Goal: Communication & Community: Answer question/provide support

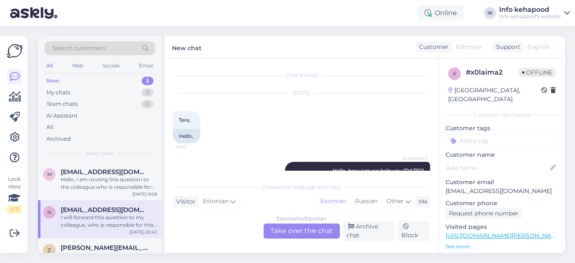
scroll to position [133, 0]
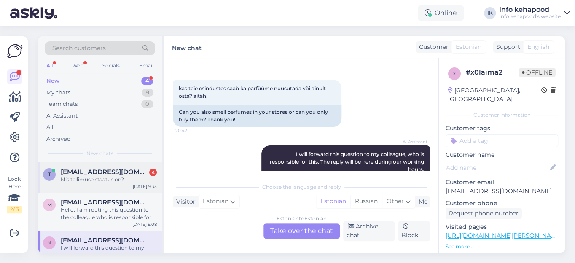
click at [97, 172] on span "[EMAIL_ADDRESS][DOMAIN_NAME]" at bounding box center [105, 172] width 88 height 8
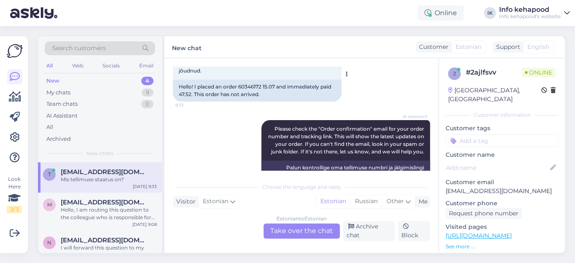
scroll to position [0, 0]
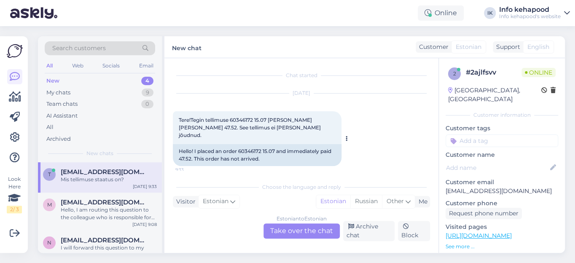
click at [245, 121] on span "Tere!Tegin tellimuse 60346172 15.07 [PERSON_NAME] [PERSON_NAME] 47.52. See tell…" at bounding box center [250, 128] width 143 height 22
copy span "60346172"
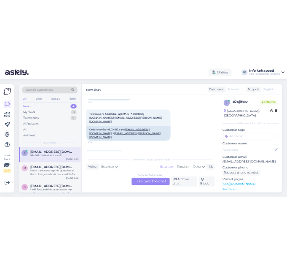
scroll to position [667, 0]
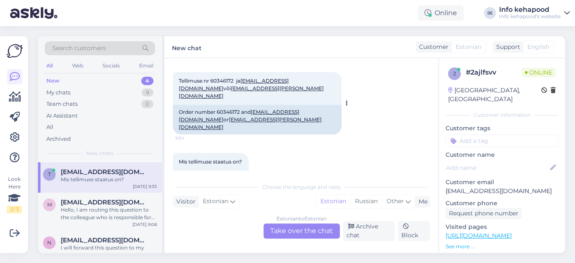
click at [235, 105] on div "Order number 60346172 and [EMAIL_ADDRESS][DOMAIN_NAME] or [DOMAIN_NAME][EMAIL_A…" at bounding box center [257, 120] width 169 height 30
copy div "60346172"
click at [288, 232] on div "Estonian to Estonian Take over the chat" at bounding box center [302, 230] width 76 height 15
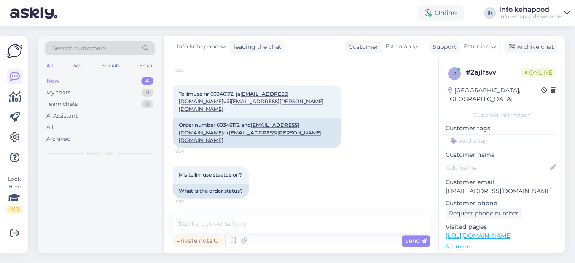
scroll to position [630, 0]
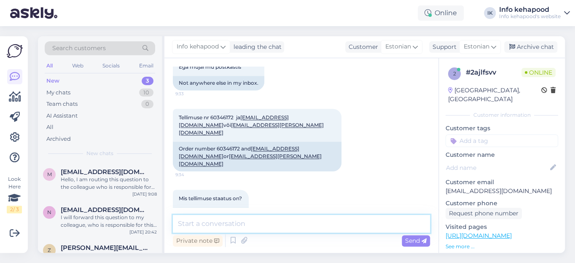
click at [266, 223] on textarea at bounding box center [301, 224] width 257 height 18
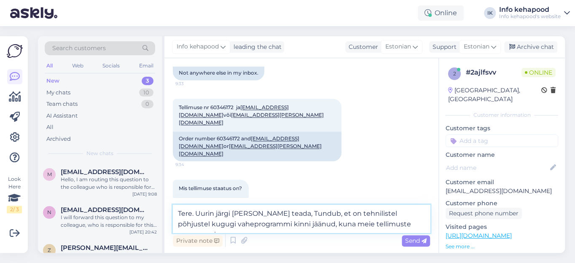
scroll to position [651, 0]
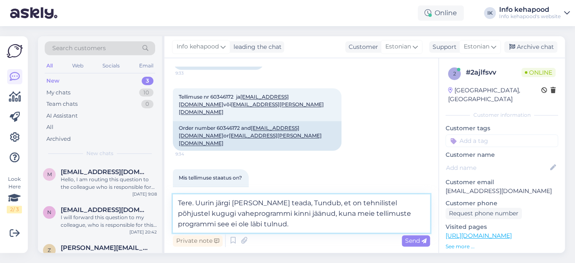
click at [285, 205] on textarea "Tere. Uurin järgi [PERSON_NAME] teada, Tundub, et on tehnilistel põhjustel kugu…" at bounding box center [301, 213] width 257 height 38
click at [324, 202] on textarea "Tere. Uurin järgi [PERSON_NAME] teada. Tundub, et on tehnilistel põhjustel kugu…" at bounding box center [301, 213] width 257 height 38
click at [221, 214] on textarea "Tere. Uurin järgi [PERSON_NAME] teada. Tundub, et tellimus on tehnilistel põhju…" at bounding box center [301, 213] width 257 height 38
type textarea "Tere. Uurin järgi [PERSON_NAME] teada. Tundub, et tellimus on tehnilistel põhju…"
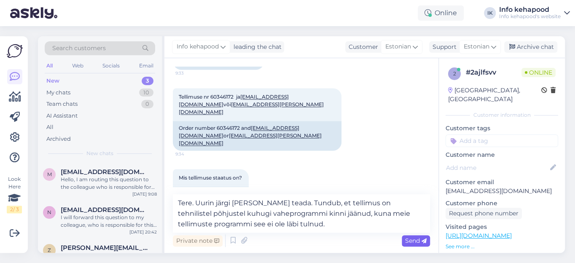
click at [409, 242] on span "Send" at bounding box center [416, 241] width 22 height 8
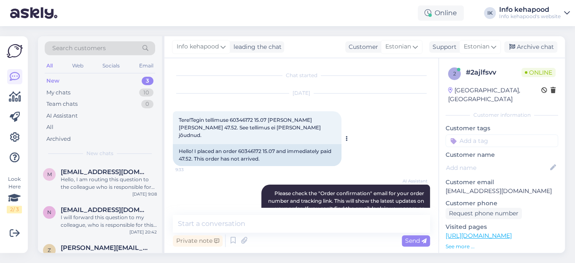
scroll to position [0, 0]
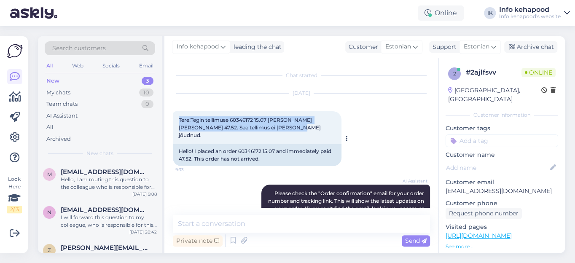
drag, startPoint x: 179, startPoint y: 119, endPoint x: 286, endPoint y: 125, distance: 106.8
click at [286, 125] on div "Tere!Tegin tellimuse 60346172 15.07 [PERSON_NAME] [PERSON_NAME] 47.52. See tell…" at bounding box center [257, 127] width 169 height 33
copy span "Tere!Tegin tellimuse 60346172 15.07 [PERSON_NAME] [PERSON_NAME] 47.52. See tell…"
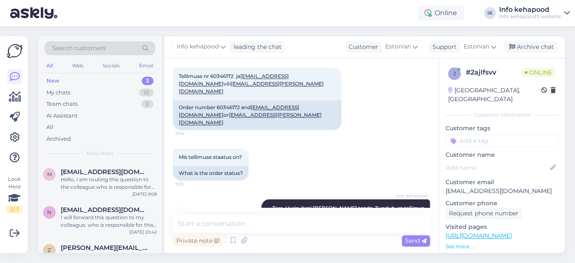
scroll to position [681, 0]
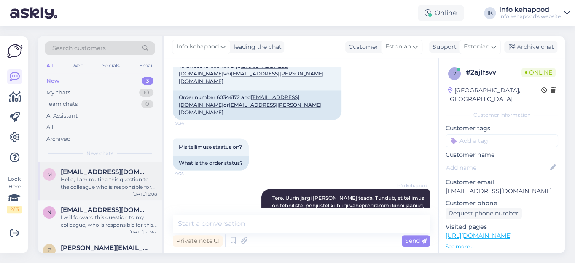
click at [116, 183] on div "Hello, I am routing this question to the colleague who is responsible for this …" at bounding box center [109, 183] width 96 height 15
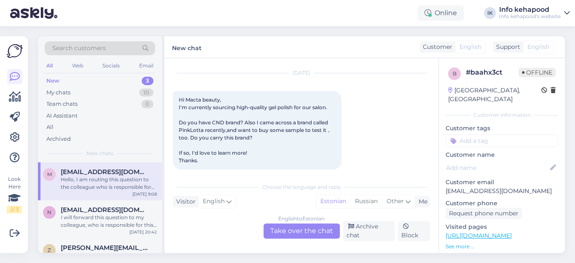
scroll to position [38, 0]
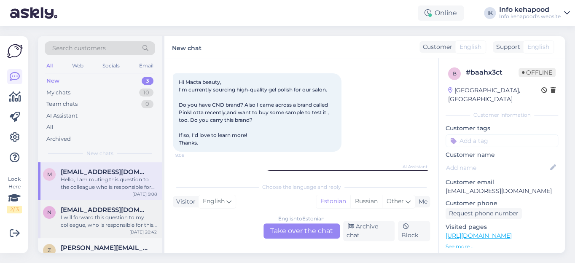
click at [111, 215] on div "I will forward this question to my colleague, who is responsible for this. The …" at bounding box center [109, 221] width 96 height 15
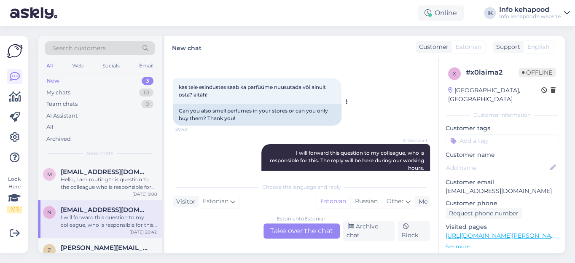
scroll to position [94, 0]
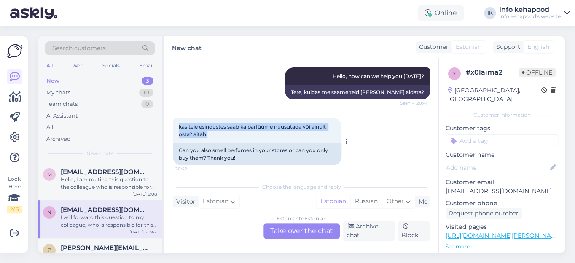
drag, startPoint x: 179, startPoint y: 122, endPoint x: 223, endPoint y: 133, distance: 45.6
click at [223, 133] on div "kas teie esindustes saab ka parfüüme nuusutada või ainult osta? aitäh! 20:42" at bounding box center [257, 130] width 169 height 25
copy span "kas teie esindustes saab ka parfüüme nuusutada või ainult osta? aitäh!"
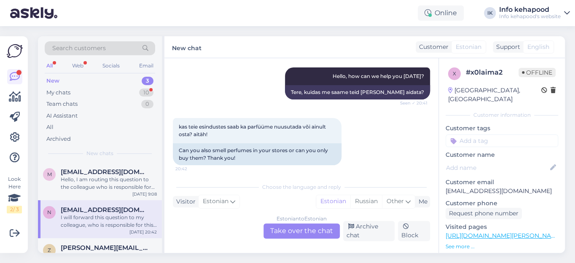
click at [301, 229] on div "Estonian to Estonian Take over the chat" at bounding box center [302, 230] width 76 height 15
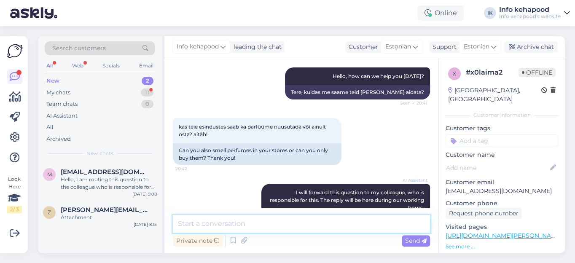
click at [229, 225] on textarea at bounding box center [301, 224] width 257 height 18
paste textarea "Sau. Meil siin Kadakal saab nuusutada [PERSON_NAME] ning sisters aroma lõhnu. t…"
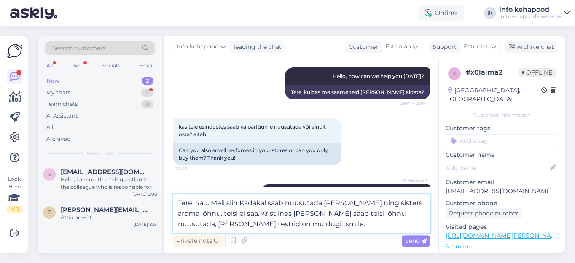
click at [196, 203] on textarea "Tere. Sau. Meil siin Kadakal saab nuusutada [PERSON_NAME] ning sisters aroma lõ…" at bounding box center [301, 213] width 257 height 38
click at [293, 203] on textarea "Tere. Kadaka [PERSON_NAME] saab nuusutada [PERSON_NAME] ning sisters aroma lõhn…" at bounding box center [301, 213] width 257 height 38
click at [353, 203] on textarea "Tere. Kadaka [PERSON_NAME] saab nuusutada [PERSON_NAME] ning sisters aroma lõhn…" at bounding box center [301, 213] width 257 height 38
click at [377, 202] on textarea "Tere. Kadaka [PERSON_NAME] saab nuusutada [PERSON_NAME] ning Sisters aroma lõhn…" at bounding box center [301, 213] width 257 height 38
drag, startPoint x: 420, startPoint y: 205, endPoint x: 428, endPoint y: 205, distance: 8.4
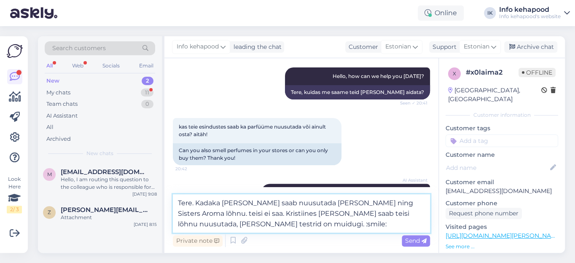
click at [420, 205] on textarea "Tere. Kadaka [PERSON_NAME] saab nuusutada [PERSON_NAME] ning Sisters Aroma lõhn…" at bounding box center [301, 213] width 257 height 38
click at [258, 213] on textarea "Tere. Kadaka [PERSON_NAME] saab nuusutada [PERSON_NAME] ning Sisters [PERSON_NA…" at bounding box center [301, 213] width 257 height 38
click at [298, 214] on textarea "Tere. Kadaka [PERSON_NAME] saab nuusutada [PERSON_NAME] ning Sisters [PERSON_NA…" at bounding box center [301, 213] width 257 height 38
drag, startPoint x: 393, startPoint y: 215, endPoint x: 398, endPoint y: 215, distance: 4.2
click at [394, 215] on textarea "Tere. Kadaka [PERSON_NAME] saab nuusutada [PERSON_NAME] ning Sisters [PERSON_NA…" at bounding box center [301, 213] width 257 height 38
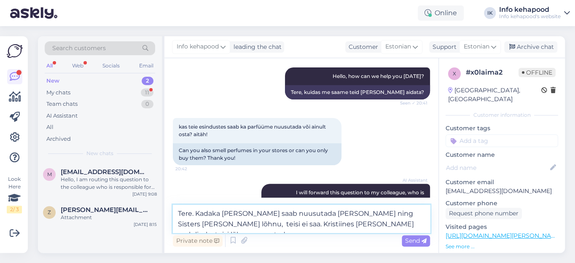
click at [318, 225] on textarea "Tere. Kadaka [PERSON_NAME] saab nuusutada [PERSON_NAME] ning Sisters [PERSON_NA…" at bounding box center [301, 219] width 257 height 28
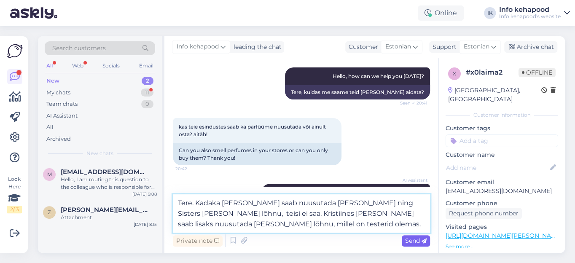
type textarea "Tere. Kadaka [PERSON_NAME] saab nuusutada [PERSON_NAME] ning Sisters [PERSON_NA…"
click at [422, 241] on icon at bounding box center [424, 241] width 5 height 5
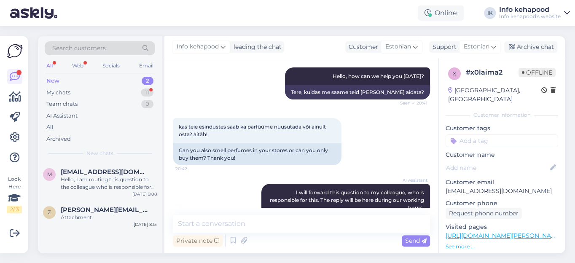
scroll to position [203, 0]
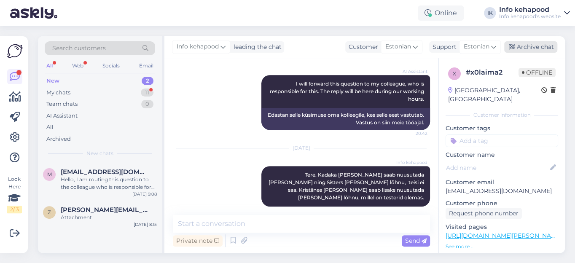
click at [541, 45] on div "Archive chat" at bounding box center [530, 46] width 53 height 11
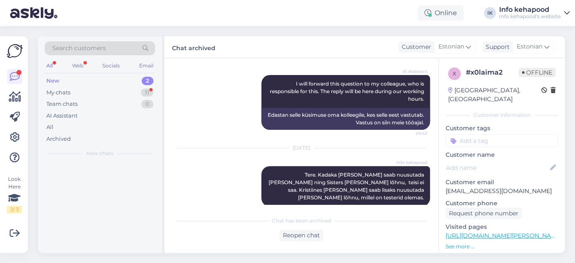
scroll to position [207, 0]
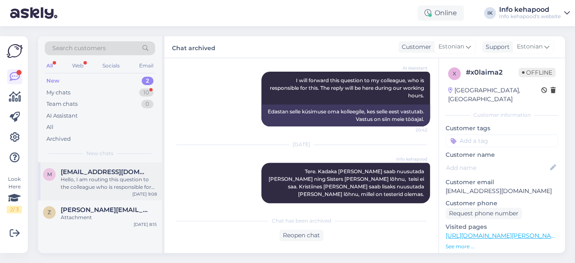
click at [73, 173] on span "[EMAIL_ADDRESS][DOMAIN_NAME]" at bounding box center [105, 172] width 88 height 8
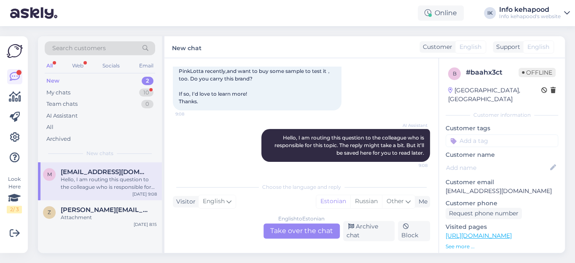
scroll to position [41, 0]
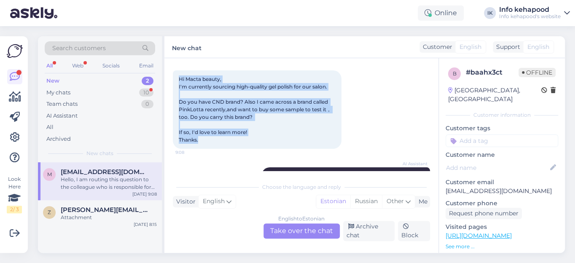
drag, startPoint x: 179, startPoint y: 78, endPoint x: 215, endPoint y: 140, distance: 71.8
click at [215, 140] on div "Hi Macta beauty, I'm currently sourcing high-quality gel polish for our salon. …" at bounding box center [257, 109] width 169 height 78
copy span "Hi Macta beauty, I'm currently sourcing high-quality gel polish for our salon. …"
click at [59, 94] on div "My chats" at bounding box center [58, 93] width 24 height 8
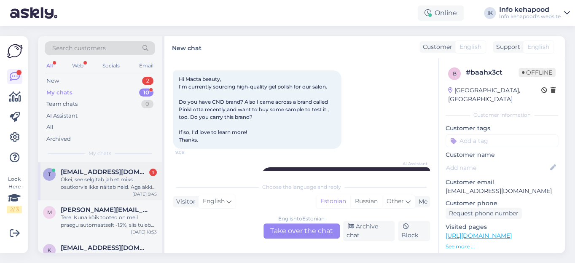
click at [88, 181] on div "Okei, see selgitab jah et miks osutkorvis ikka näitab neid. Aga äkki panete sii…" at bounding box center [109, 183] width 96 height 15
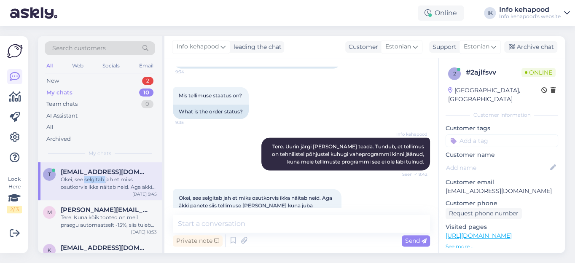
click at [88, 181] on div "Okei, see selgitab jah et miks osutkorvis ikka näitab neid. Aga äkki panete sii…" at bounding box center [109, 183] width 96 height 15
click at [237, 224] on textarea at bounding box center [301, 224] width 257 height 18
paste textarea "60346172"
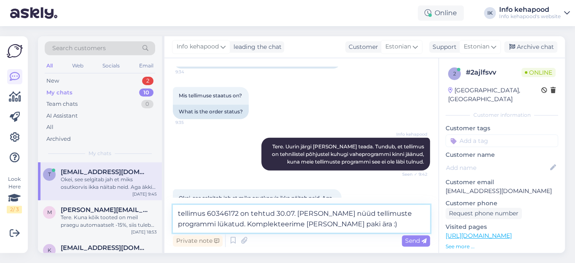
type textarea "tellimus 60346172 on tehtud 30.07. [PERSON_NAME] nüüd tellimuste programmi lüka…"
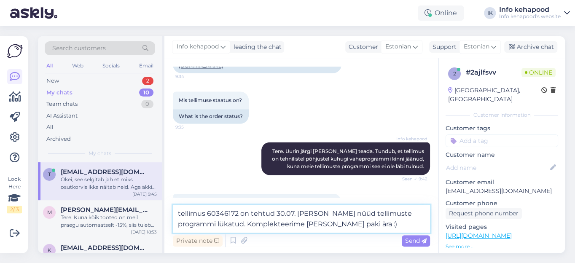
scroll to position [743, 0]
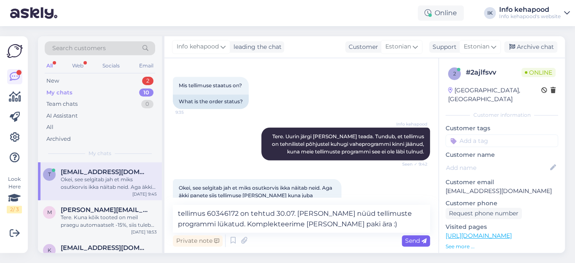
click at [417, 241] on span "Send" at bounding box center [416, 241] width 22 height 8
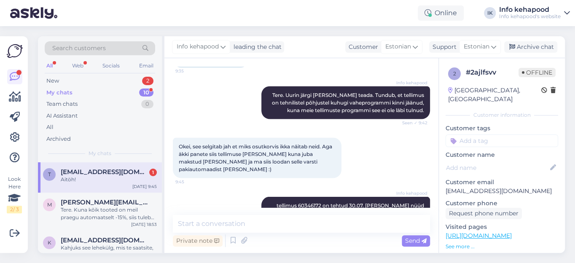
scroll to position [821, 0]
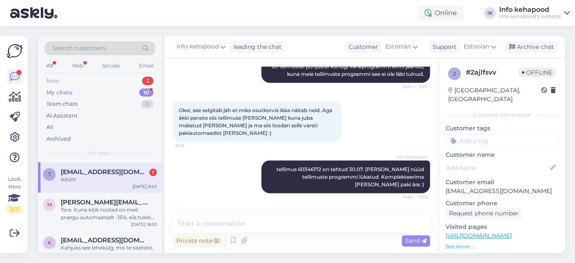
click at [57, 80] on div "New" at bounding box center [52, 81] width 13 height 8
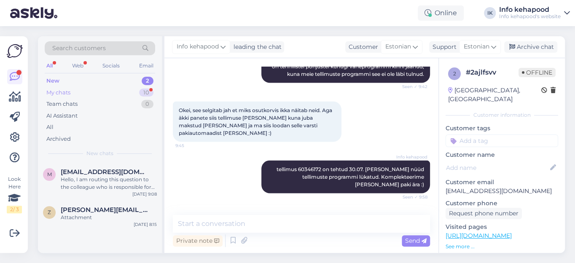
click at [56, 91] on div "My chats" at bounding box center [58, 93] width 24 height 8
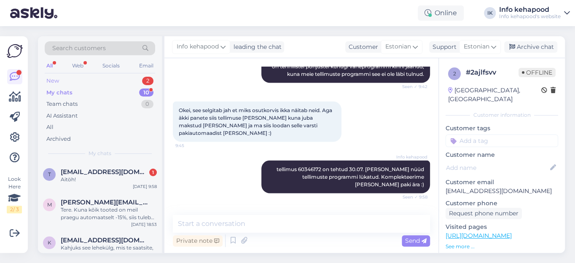
click at [51, 81] on div "New" at bounding box center [52, 81] width 13 height 8
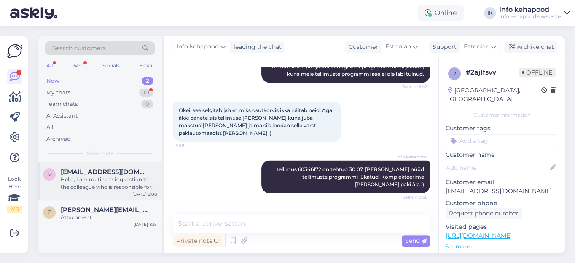
click at [86, 178] on div "Hello, I am routing this question to the colleague who is responsible for this …" at bounding box center [109, 183] width 96 height 15
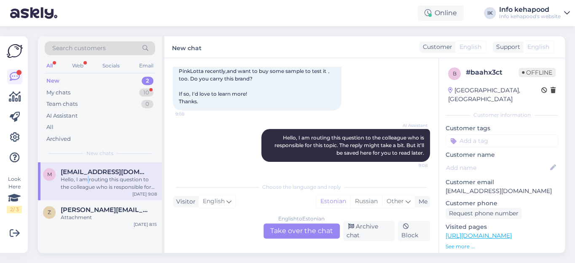
click at [86, 178] on div "Hello, I am routing this question to the colleague who is responsible for this …" at bounding box center [109, 183] width 96 height 15
click at [294, 233] on div "English to Estonian Take over the chat" at bounding box center [302, 230] width 76 height 15
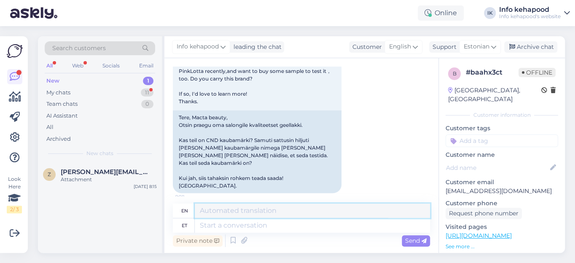
click at [226, 212] on textarea at bounding box center [312, 211] width 235 height 14
paste textarea "Hello, Thank you for reaching out to us. Unfortunately, the brands you mentione…"
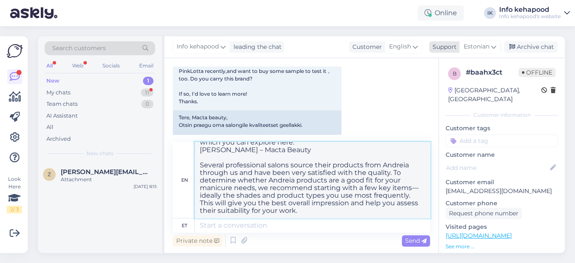
type textarea "Hello, Thank you for reaching out to us. Unfortunately, the brands you mentione…"
click at [495, 45] on icon at bounding box center [493, 46] width 5 height 9
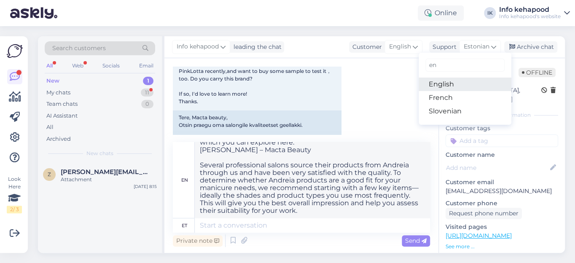
type input "en"
click at [442, 83] on link "English" at bounding box center [465, 84] width 93 height 13
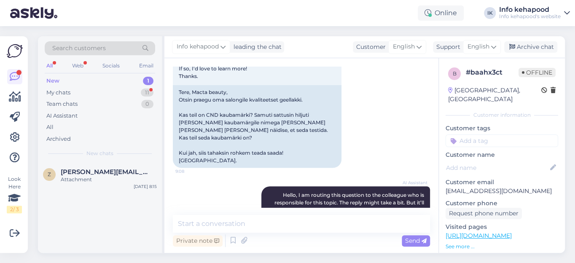
scroll to position [118, 0]
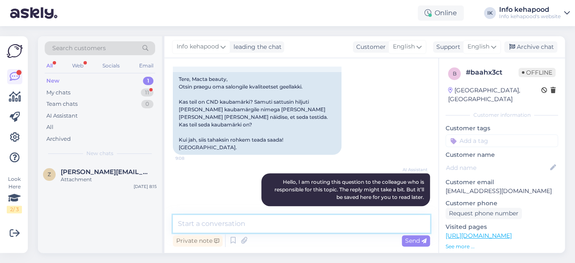
click at [231, 223] on textarea at bounding box center [301, 224] width 257 height 18
paste textarea "Hello, Thank you for reaching out to us. Unfortunately, the brands you mentione…"
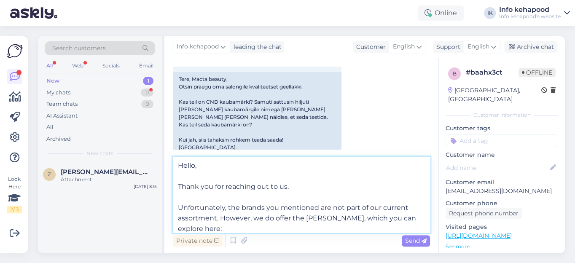
scroll to position [99, 0]
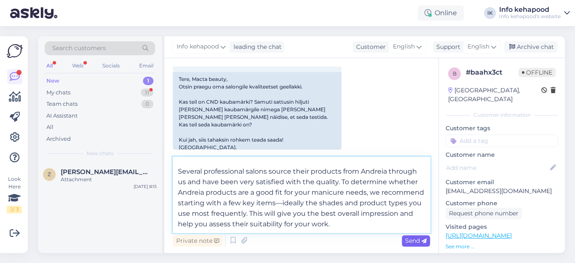
type textarea "Hello, Thank you for reaching out to us. Unfortunately, the brands you mentione…"
click at [411, 240] on span "Send" at bounding box center [416, 241] width 22 height 8
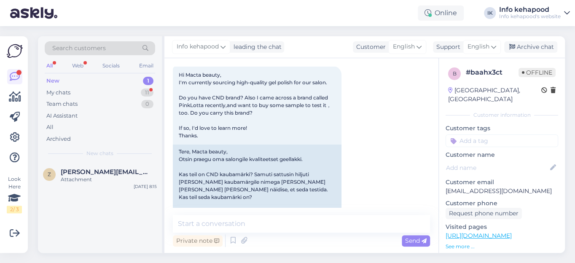
scroll to position [275, 0]
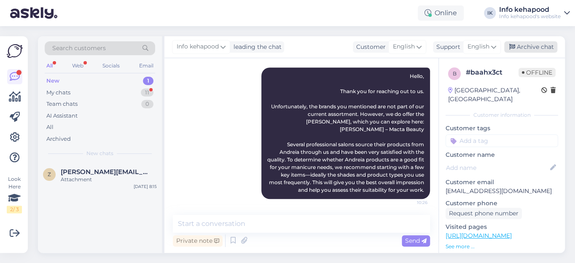
click at [547, 47] on div "Archive chat" at bounding box center [530, 46] width 53 height 11
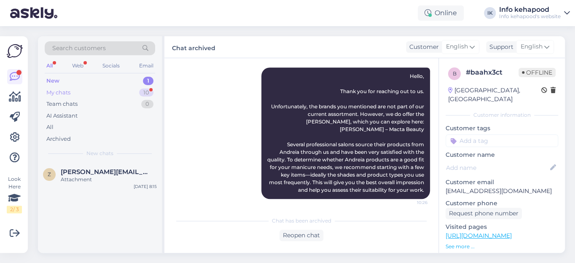
click at [60, 93] on div "My chats" at bounding box center [58, 93] width 24 height 8
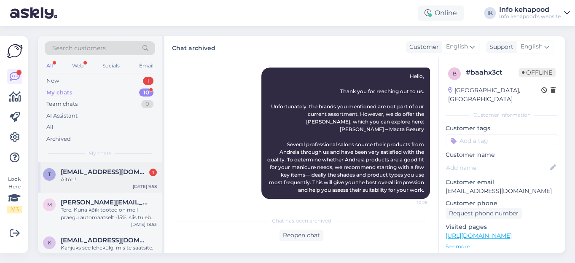
click at [84, 174] on span "[EMAIL_ADDRESS][DOMAIN_NAME]" at bounding box center [105, 172] width 88 height 8
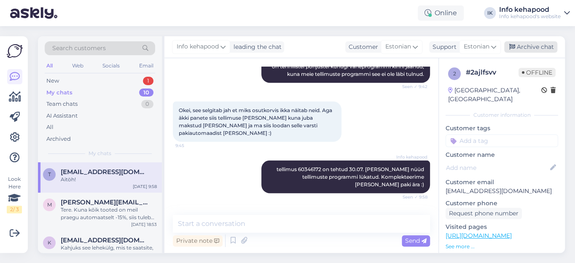
click at [536, 47] on div "Archive chat" at bounding box center [530, 46] width 53 height 11
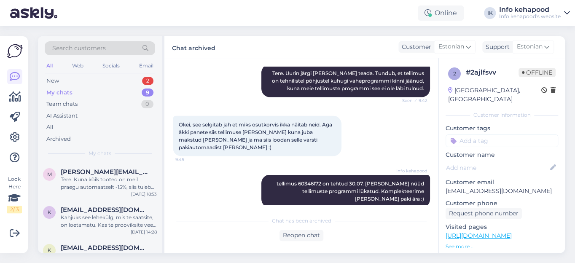
scroll to position [824, 0]
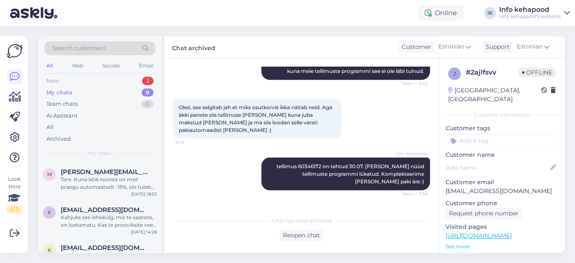
click at [54, 81] on div "New" at bounding box center [52, 81] width 13 height 8
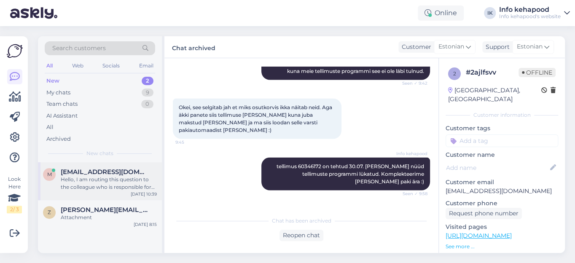
click at [81, 183] on div "Hello, I am routing this question to the colleague who is responsible for this …" at bounding box center [109, 183] width 96 height 15
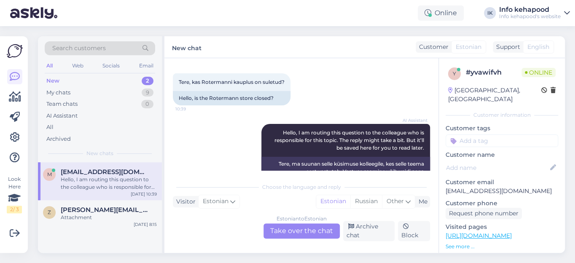
scroll to position [62, 0]
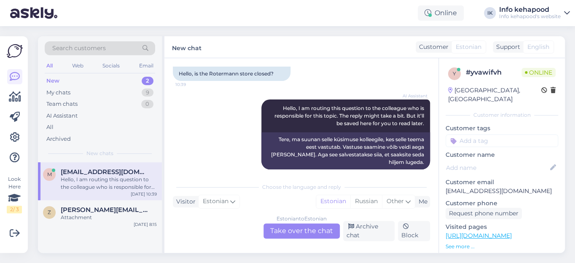
click at [284, 229] on div "Estonian to Estonian Take over the chat" at bounding box center [302, 230] width 76 height 15
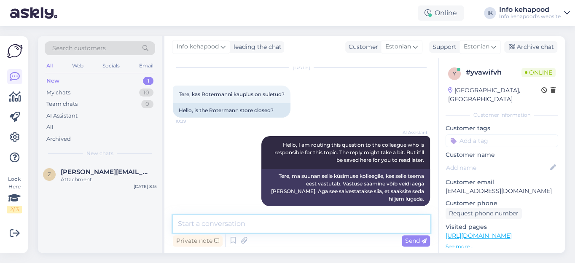
click at [233, 223] on textarea at bounding box center [301, 224] width 257 height 18
type textarea "Tere. [PERSON_NAME], [PERSON_NAME] [PERSON_NAME] kauplust ei ole."
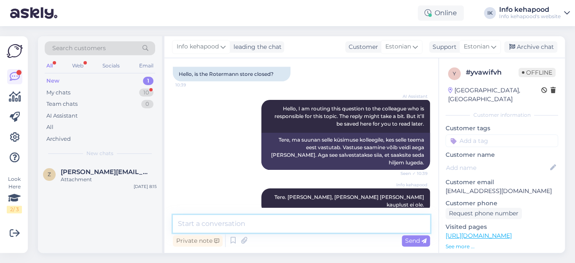
scroll to position [98, 0]
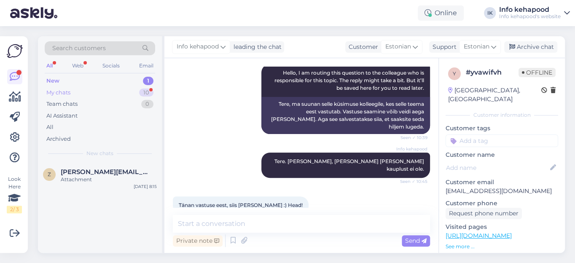
click at [56, 93] on div "My chats" at bounding box center [58, 93] width 24 height 8
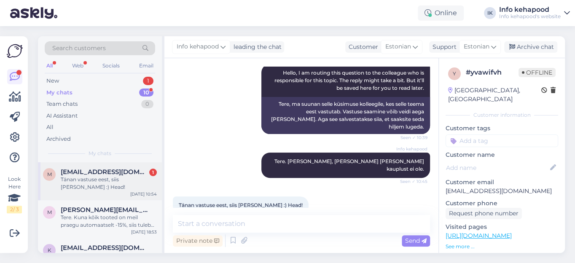
click at [75, 176] on div "Tänan vastuse eest, siis [PERSON_NAME] :) Head!" at bounding box center [109, 183] width 96 height 15
click at [538, 48] on div "Archive chat" at bounding box center [530, 46] width 53 height 11
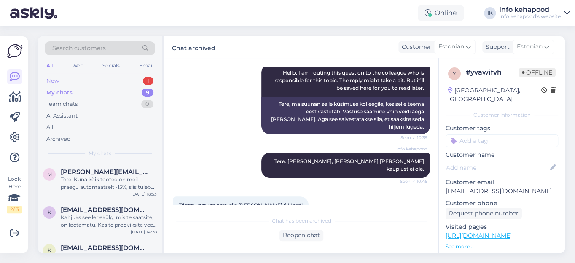
click at [54, 82] on div "New" at bounding box center [52, 81] width 13 height 8
